Goal: Task Accomplishment & Management: Manage account settings

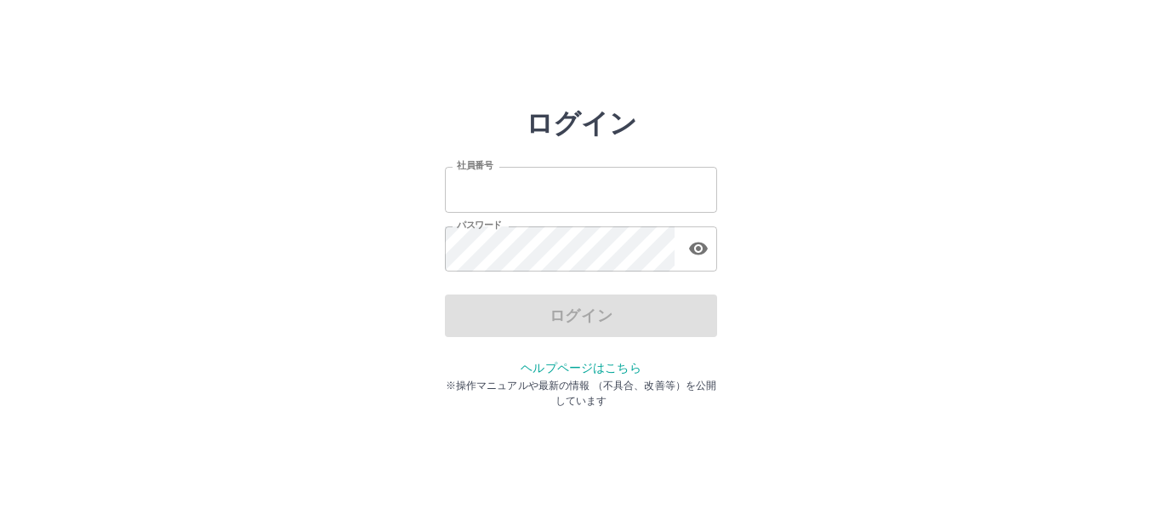
type input "*******"
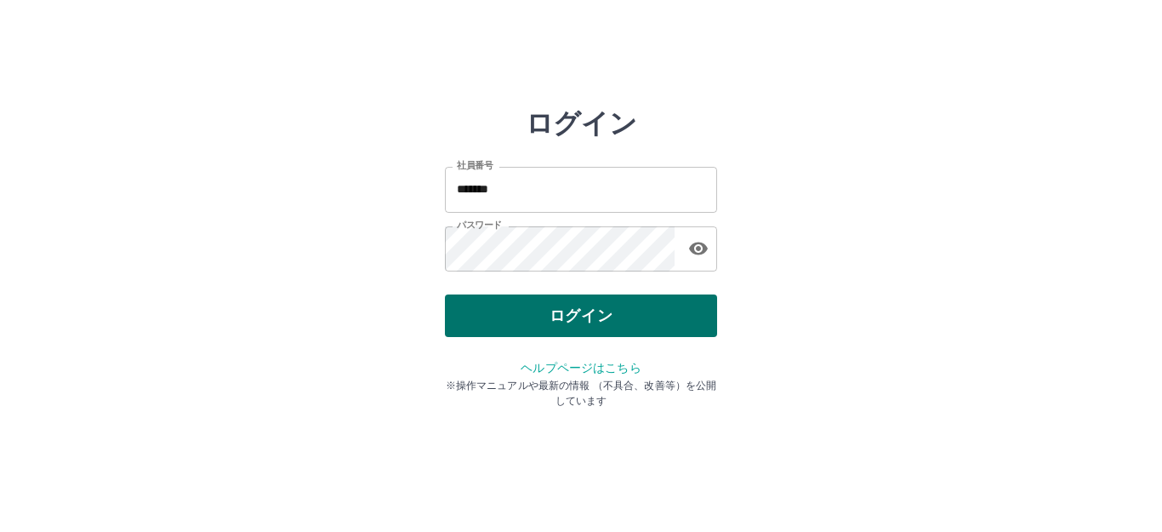
click at [575, 318] on div "ログイン" at bounding box center [581, 315] width 272 height 43
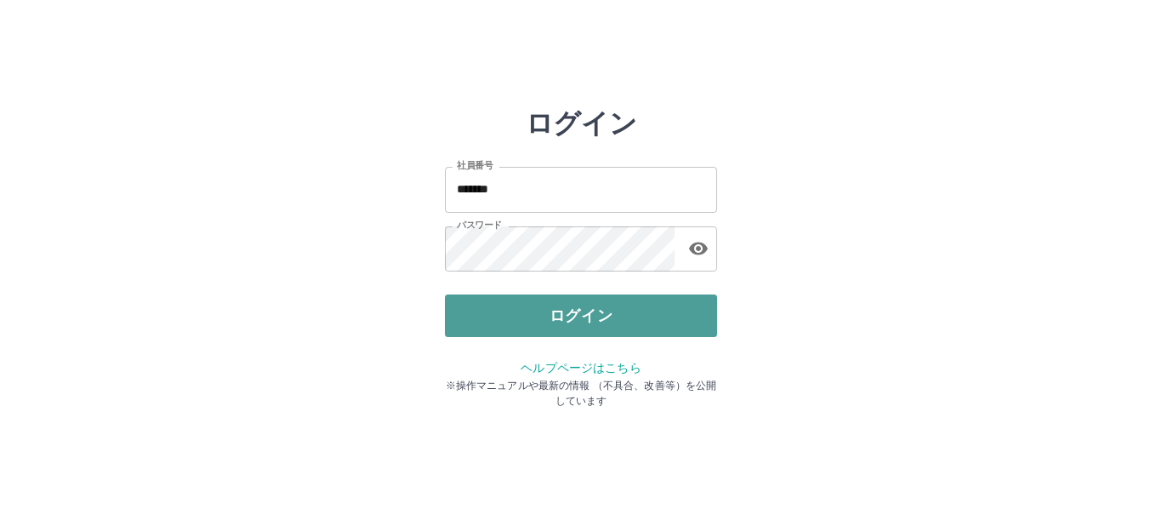
click at [575, 318] on button "ログイン" at bounding box center [581, 315] width 272 height 43
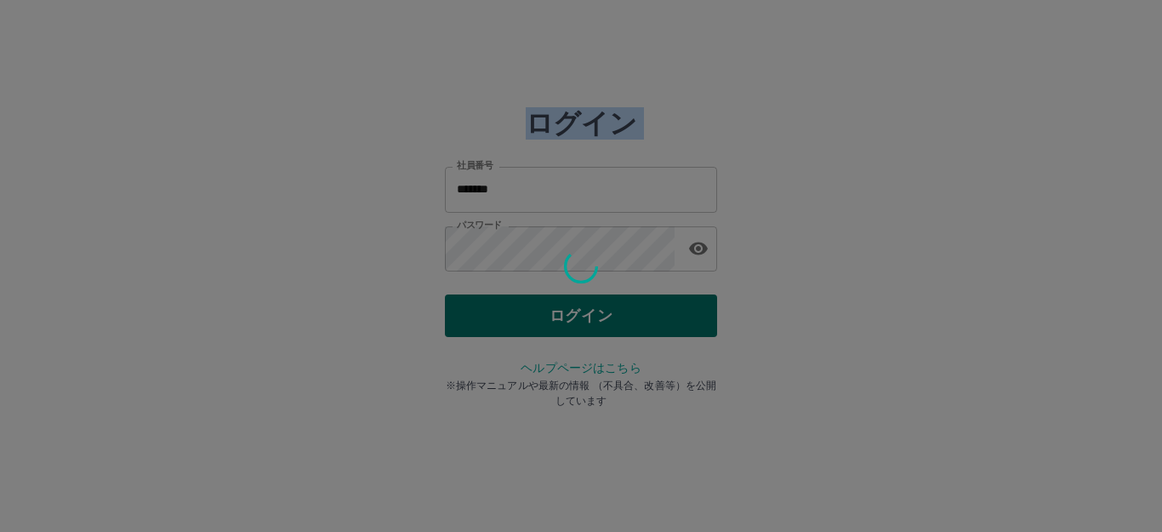
click at [575, 318] on div at bounding box center [581, 266] width 1162 height 532
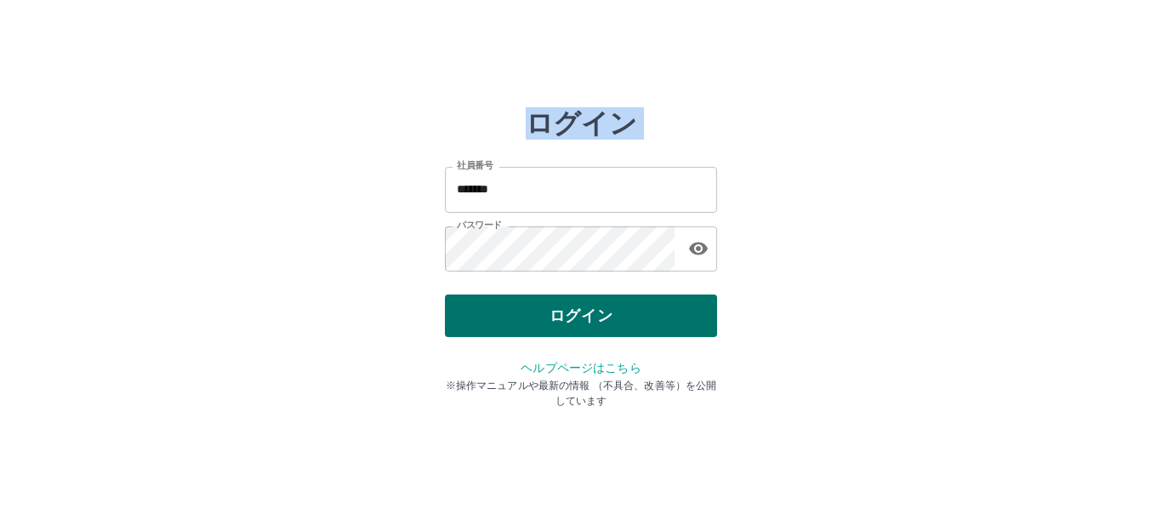
click at [575, 318] on div "ログイン 社員番号 ******* 社員番号 パスワード パスワード ログイン ヘルプページはこちら ※操作マニュアルや最新の情報 （不具合、改善等）を公開し…" at bounding box center [581, 243] width 272 height 272
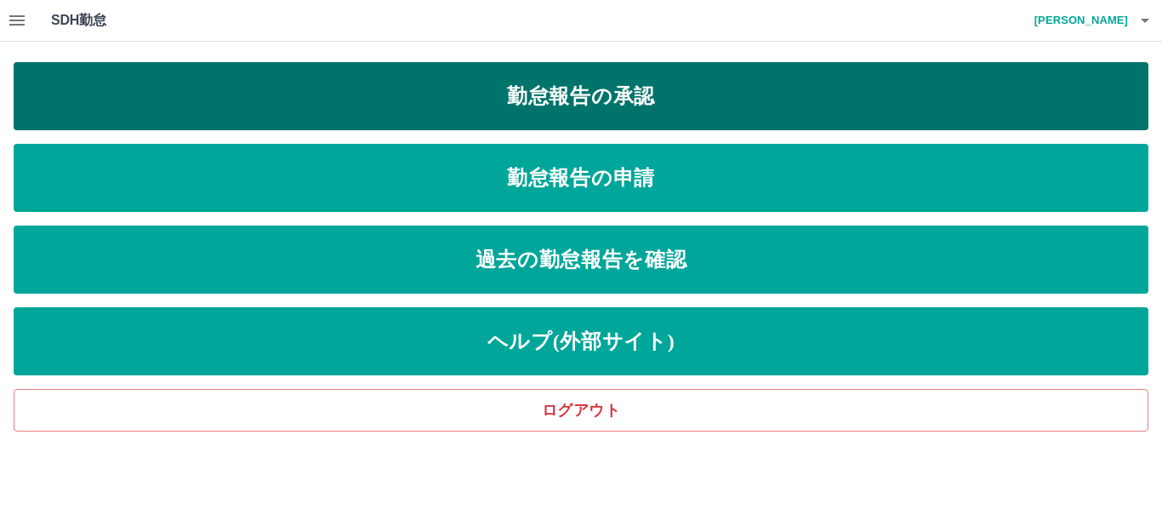
click at [604, 92] on link "勤怠報告の承認" at bounding box center [581, 96] width 1134 height 68
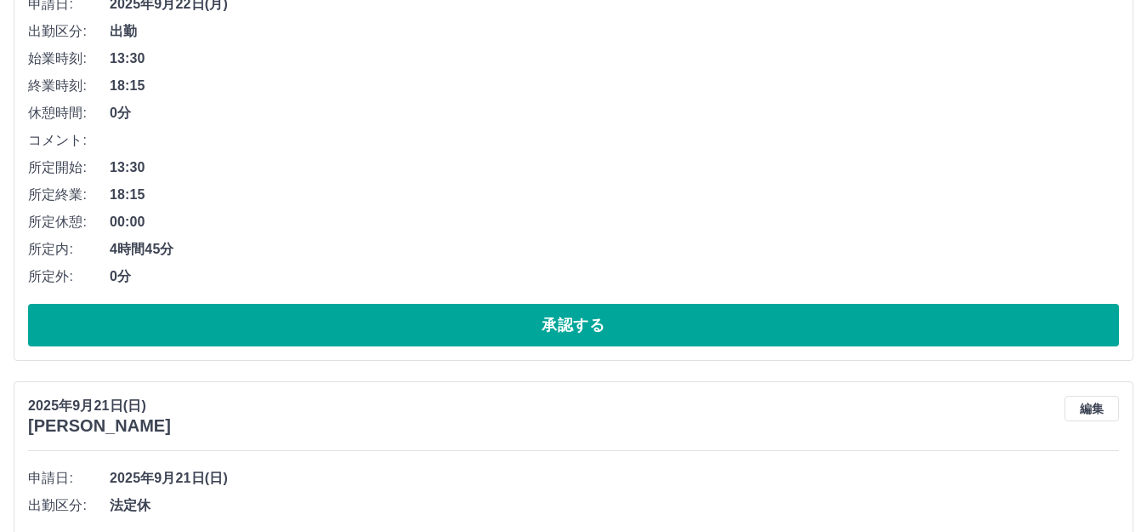
scroll to position [1020, 0]
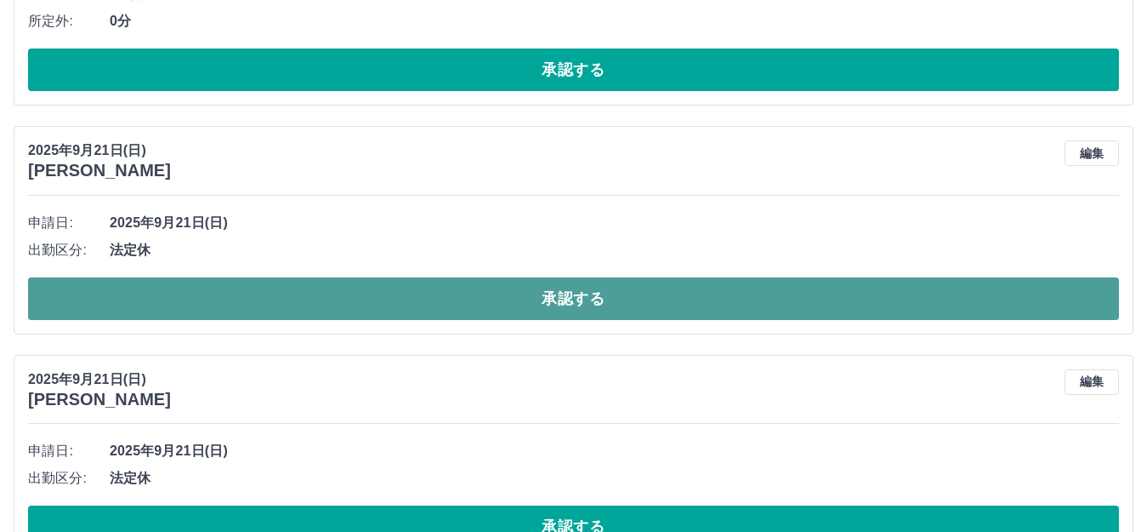
click at [246, 304] on button "承認する" at bounding box center [573, 298] width 1091 height 43
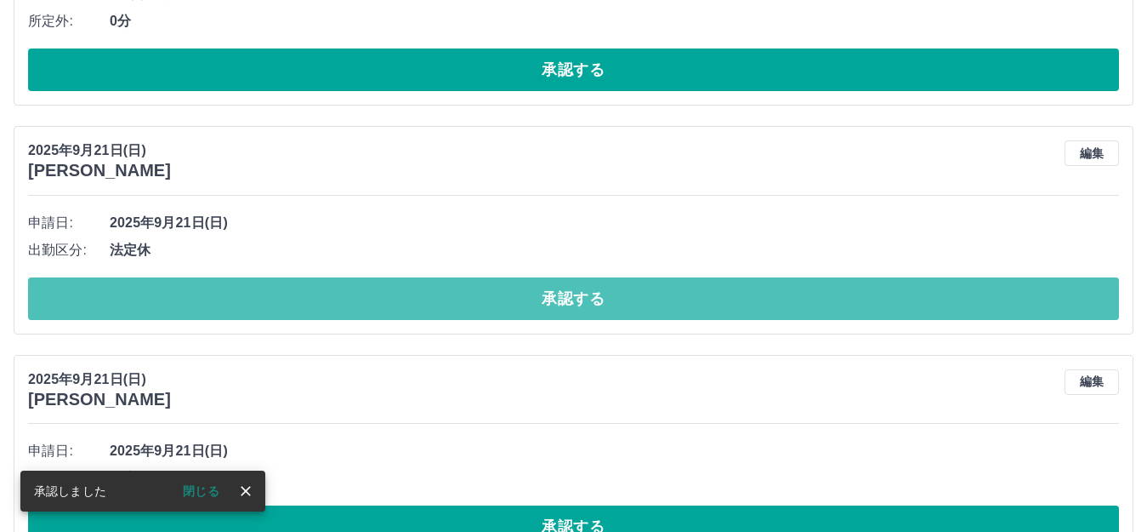
click at [246, 304] on button "承認する" at bounding box center [573, 298] width 1091 height 43
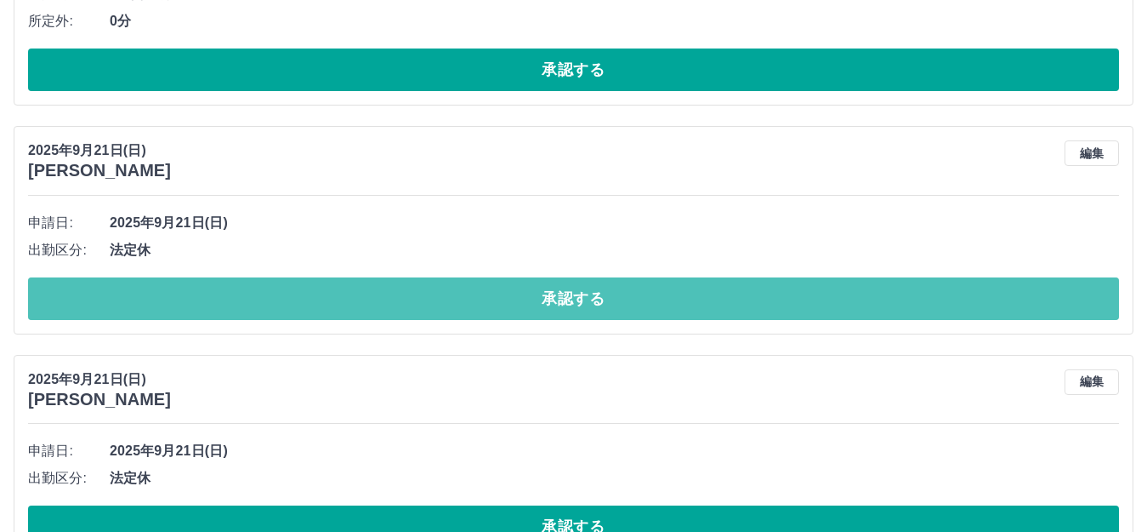
click at [246, 304] on button "承認する" at bounding box center [573, 298] width 1091 height 43
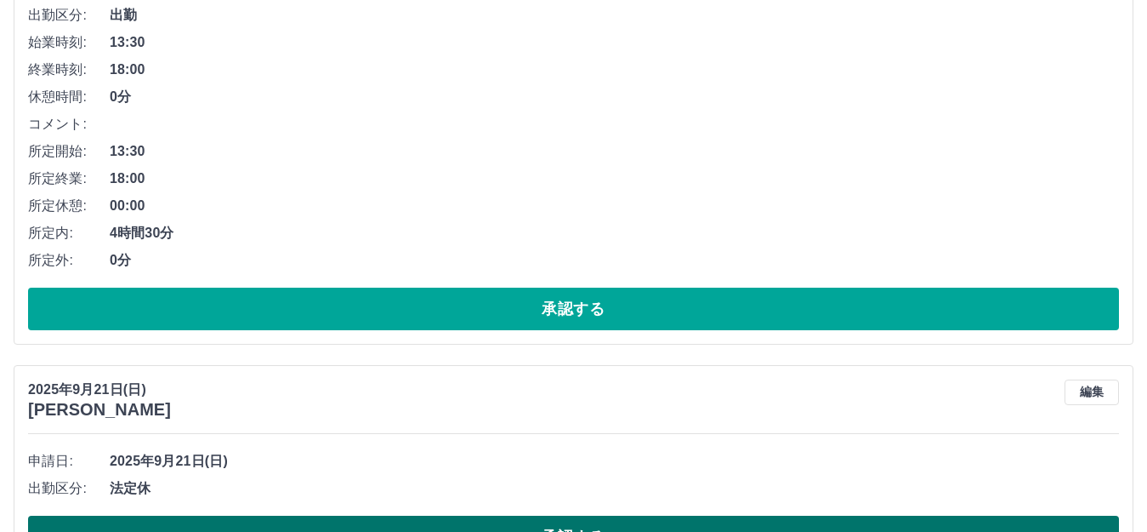
scroll to position [1276, 0]
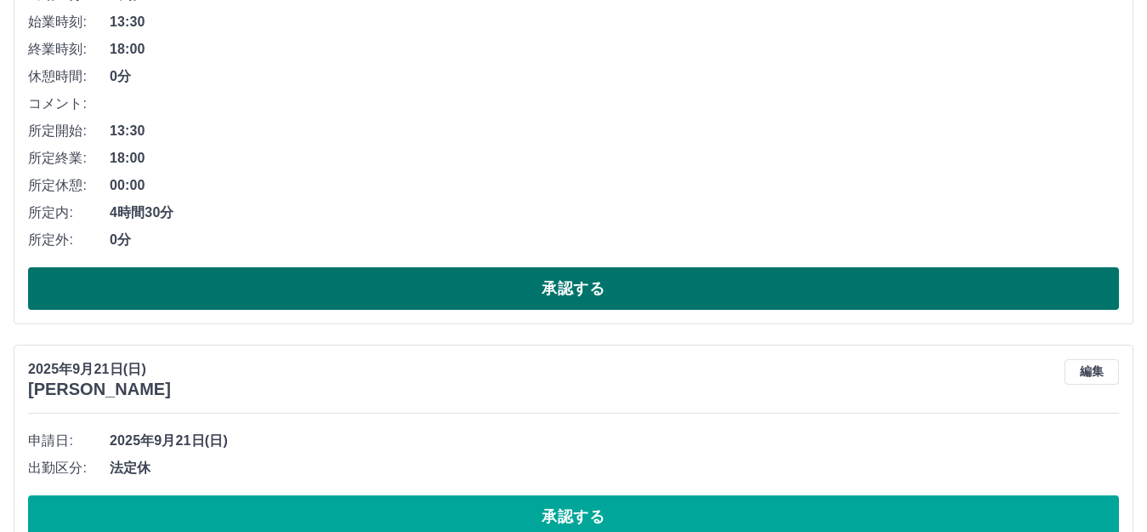
click at [664, 287] on button "承認する" at bounding box center [573, 288] width 1091 height 43
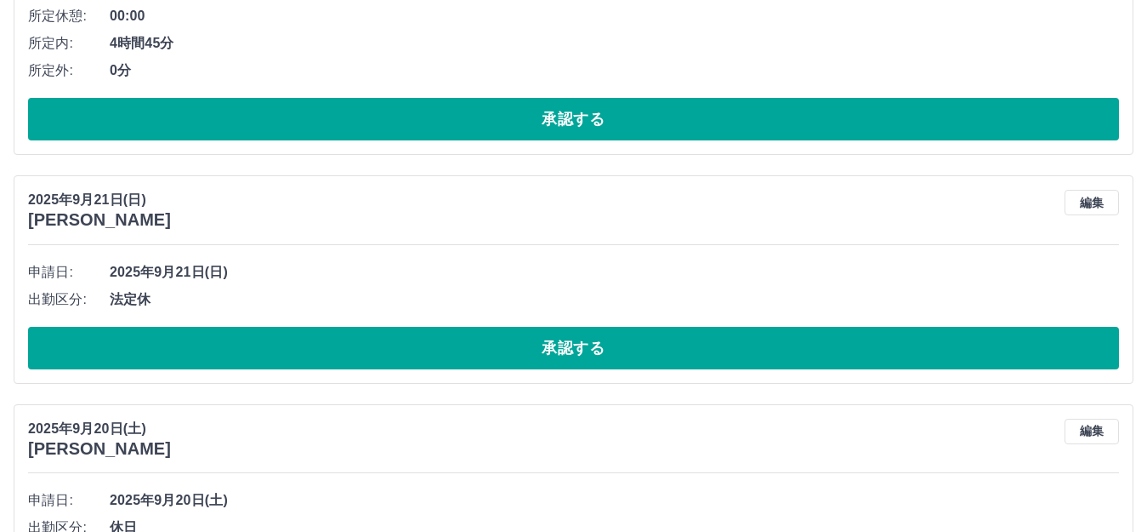
scroll to position [972, 0]
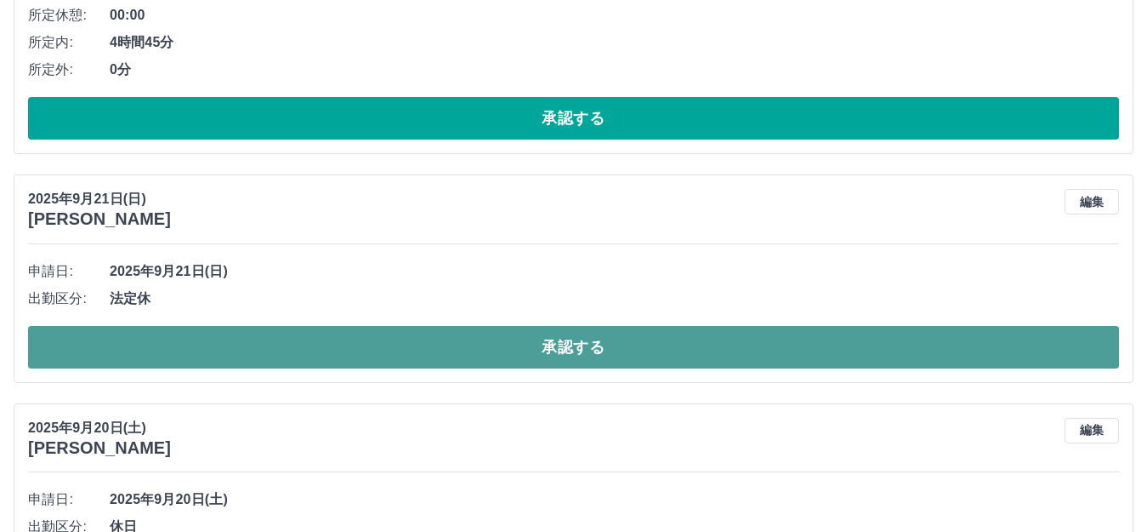
click at [662, 346] on button "承認する" at bounding box center [573, 347] width 1091 height 43
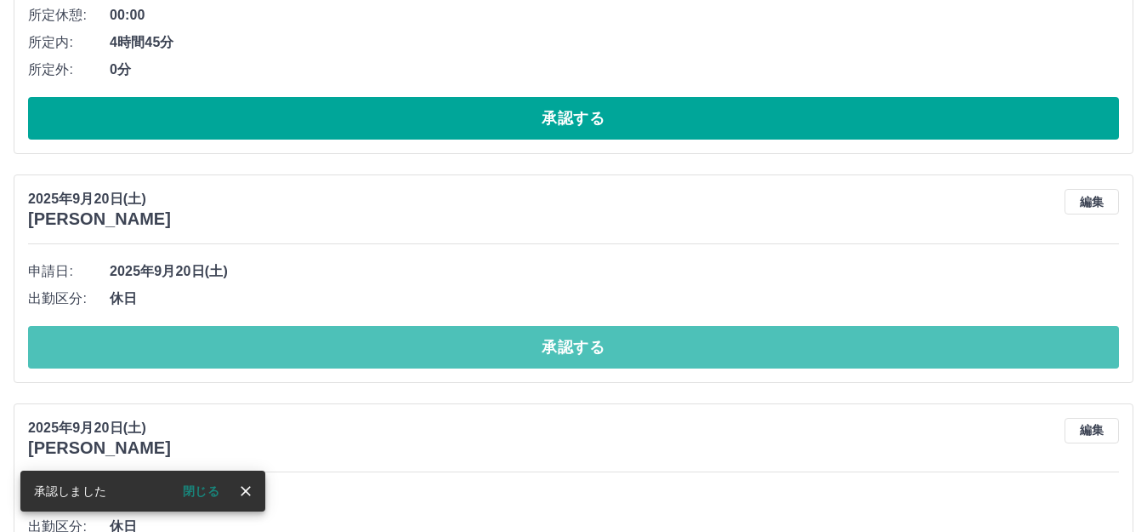
click at [662, 347] on button "承認する" at bounding box center [573, 347] width 1091 height 43
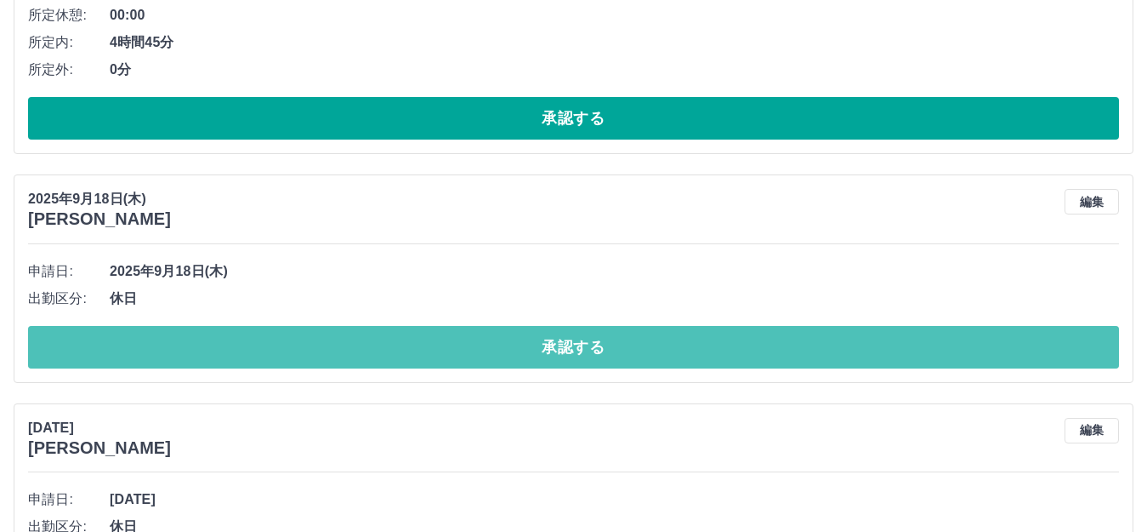
click at [662, 347] on button "承認する" at bounding box center [573, 347] width 1091 height 43
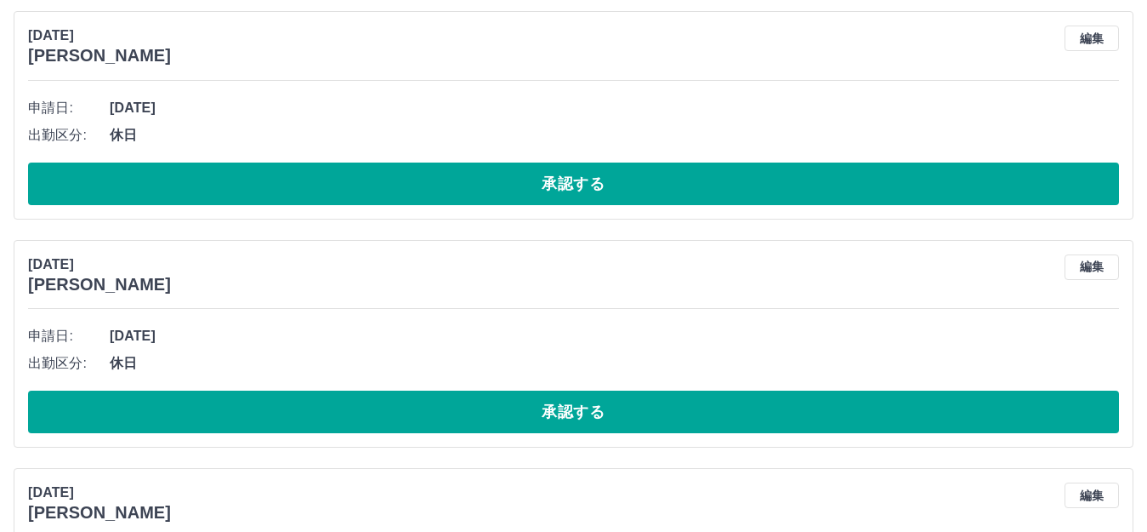
scroll to position [1142, 0]
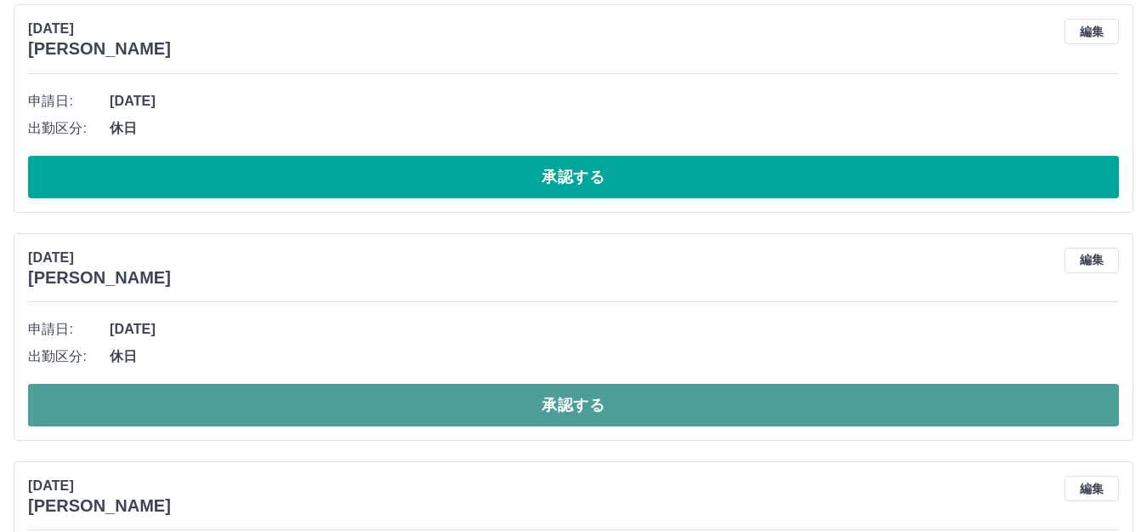
click at [645, 401] on button "承認する" at bounding box center [573, 405] width 1091 height 43
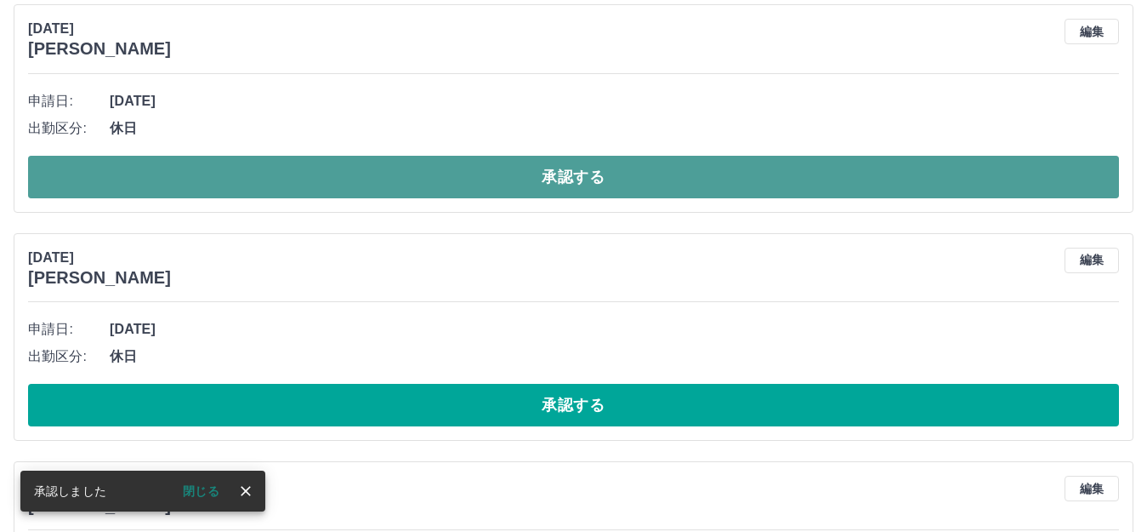
click at [632, 173] on button "承認する" at bounding box center [573, 177] width 1091 height 43
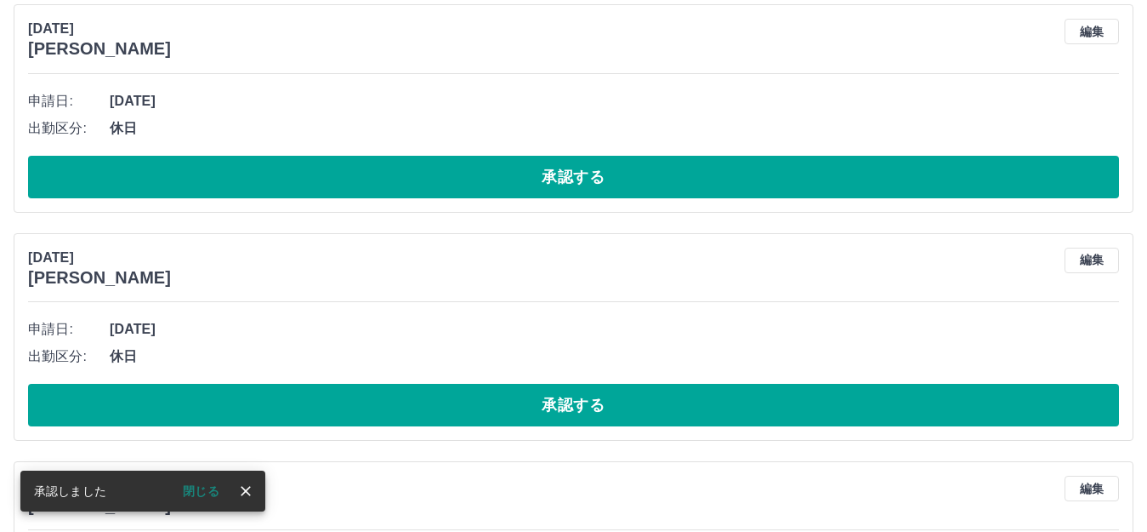
scroll to position [913, 0]
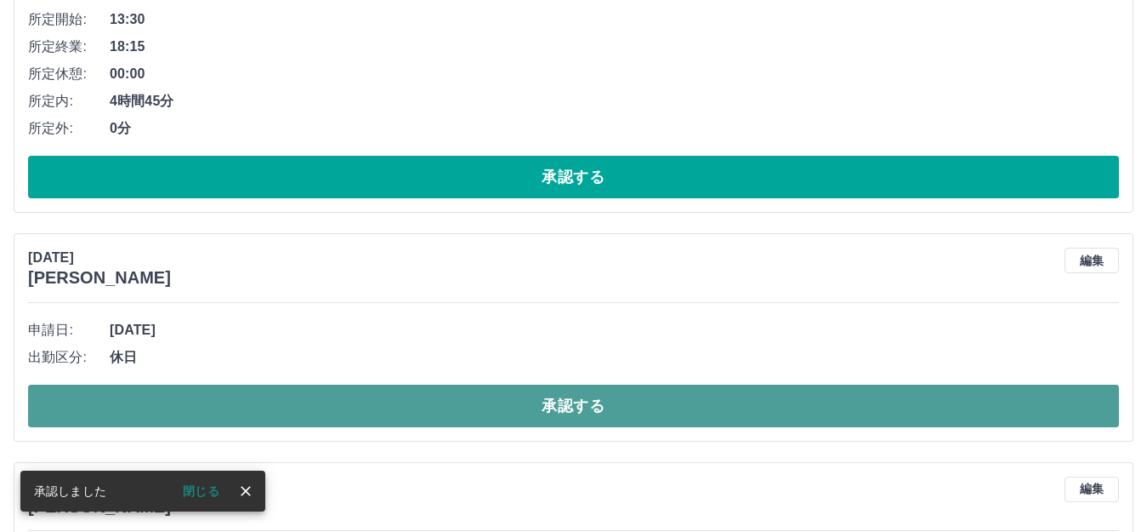
click at [564, 418] on button "承認する" at bounding box center [573, 405] width 1091 height 43
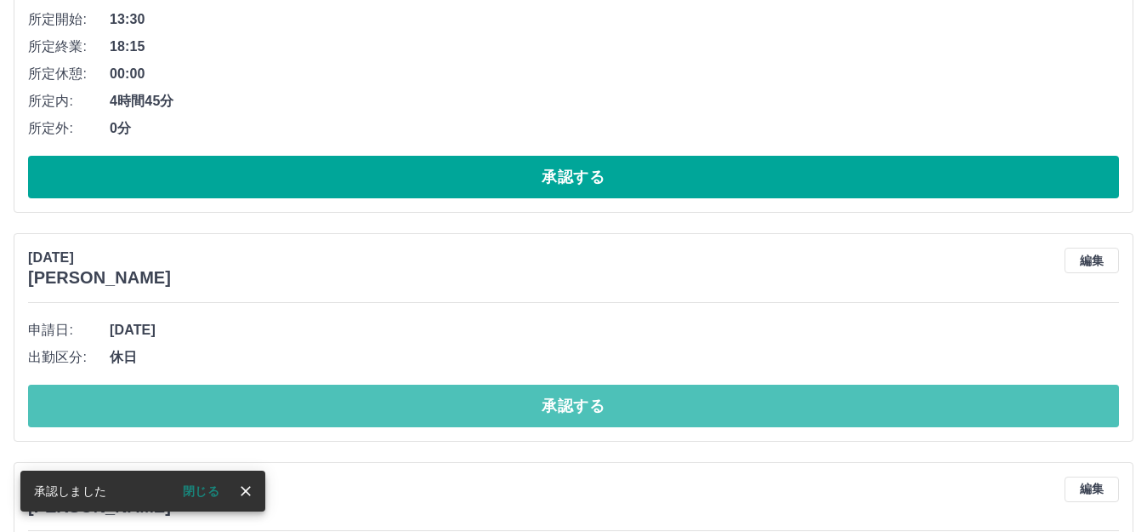
click at [564, 419] on button "承認する" at bounding box center [573, 405] width 1091 height 43
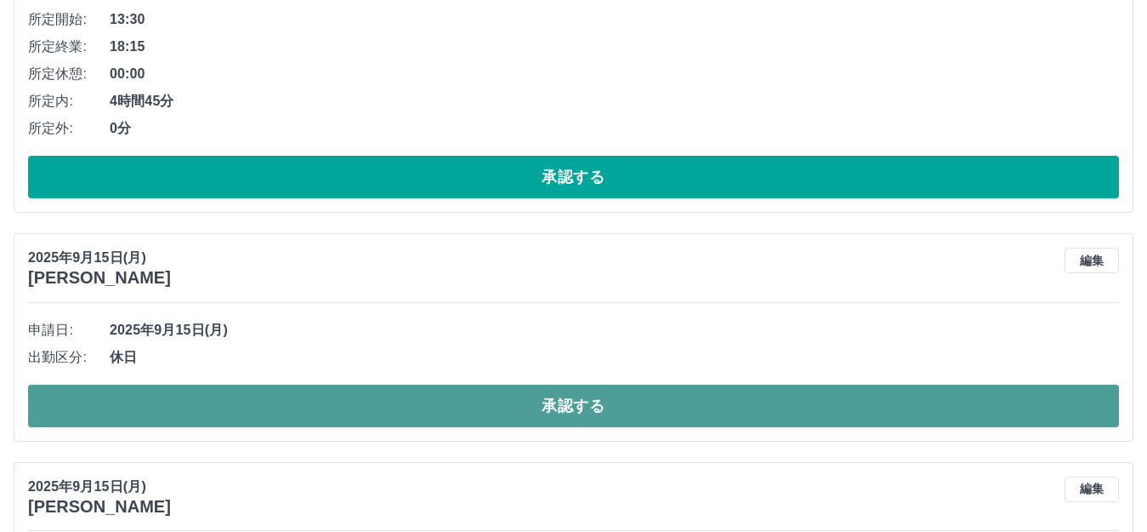
click at [572, 406] on button "承認する" at bounding box center [573, 405] width 1091 height 43
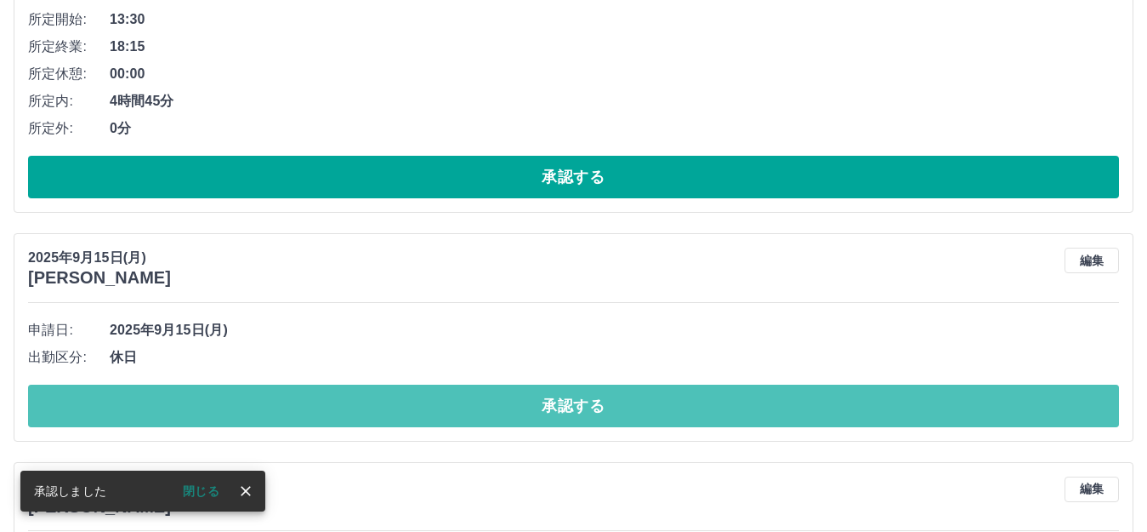
click at [572, 406] on button "承認する" at bounding box center [573, 405] width 1091 height 43
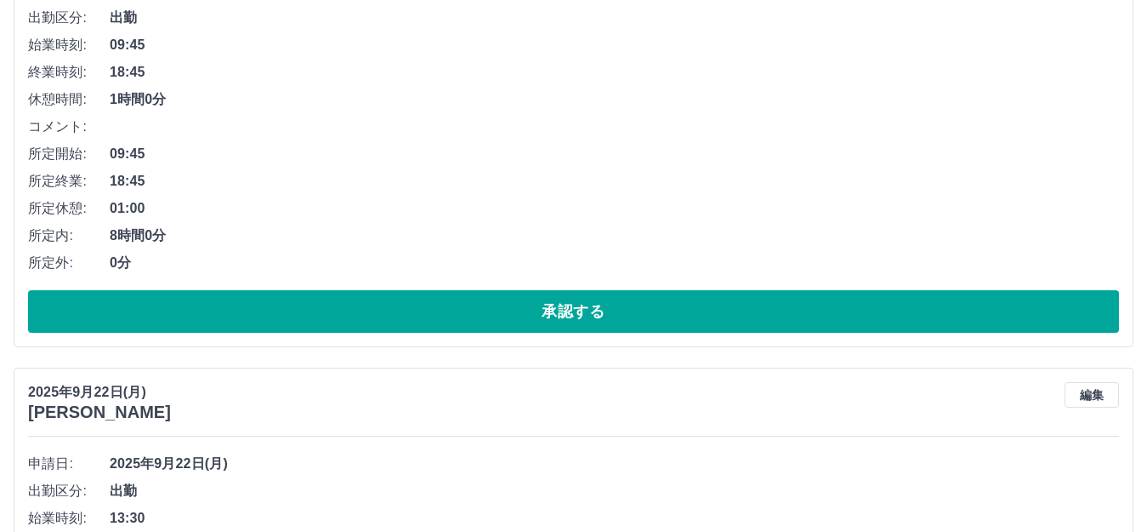
scroll to position [335, 0]
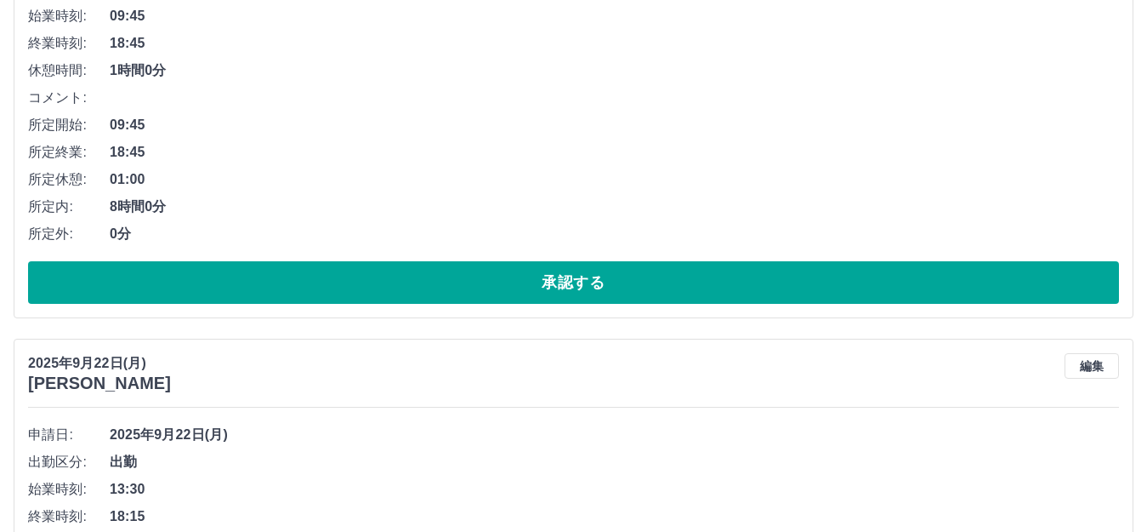
click at [490, 364] on div "[DATE] [PERSON_NAME] 編集" at bounding box center [573, 373] width 1091 height 40
